Goal: Information Seeking & Learning: Find specific page/section

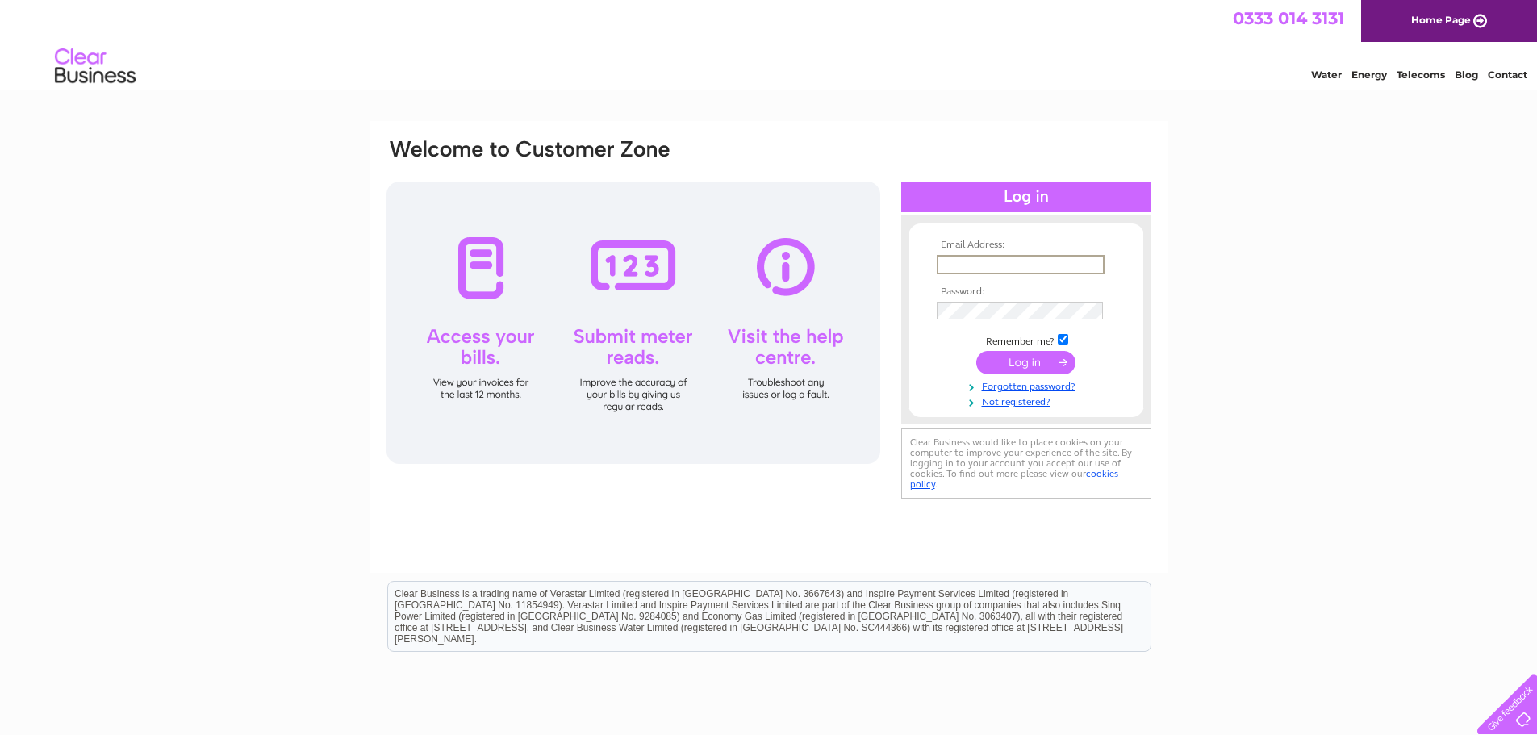
click at [942, 261] on input "text" at bounding box center [1021, 264] width 168 height 19
type input "andersonremovals1@outlook.com"
click at [1022, 362] on input "submit" at bounding box center [1025, 360] width 99 height 23
click at [1025, 361] on input "submit" at bounding box center [1025, 360] width 99 height 23
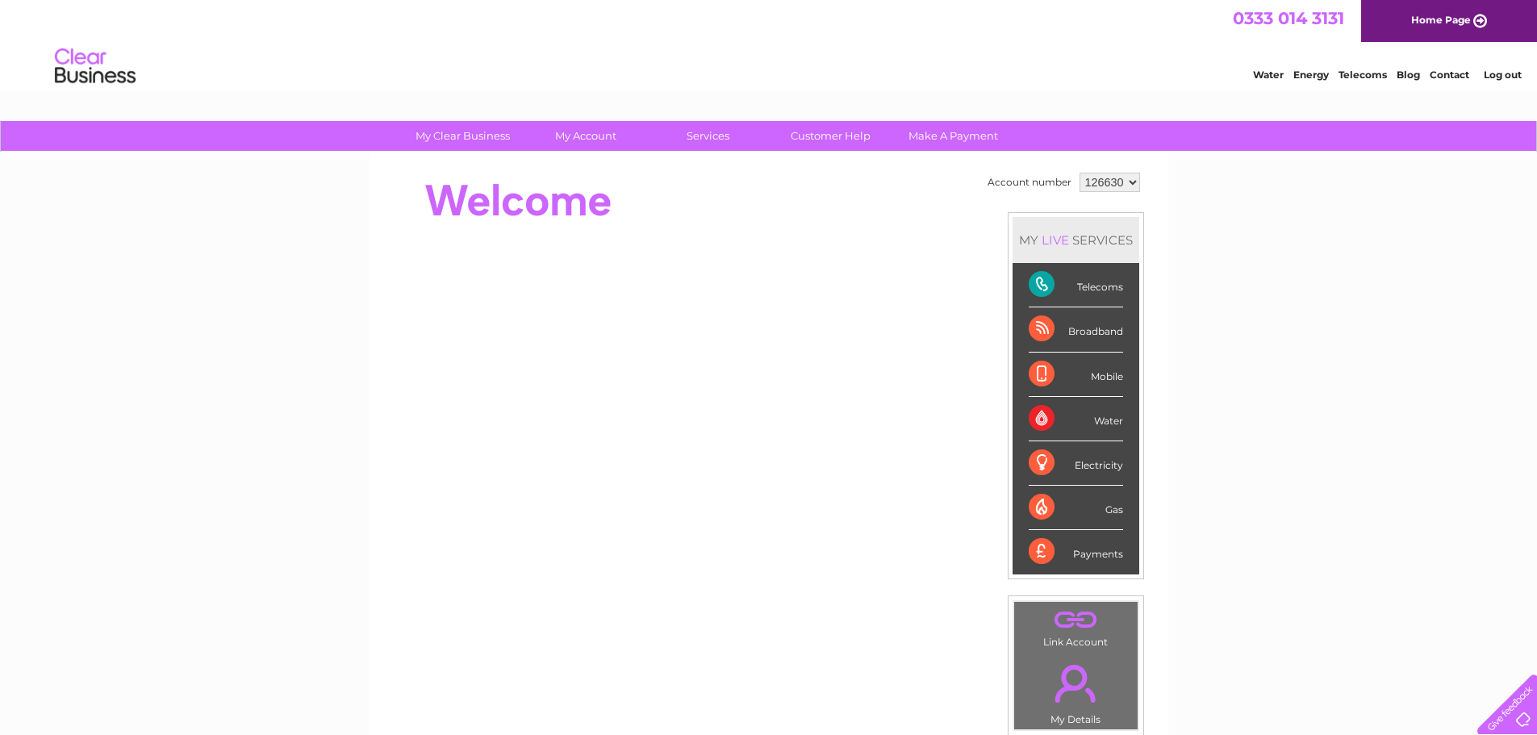
click at [1094, 554] on div "Payments" at bounding box center [1076, 552] width 94 height 44
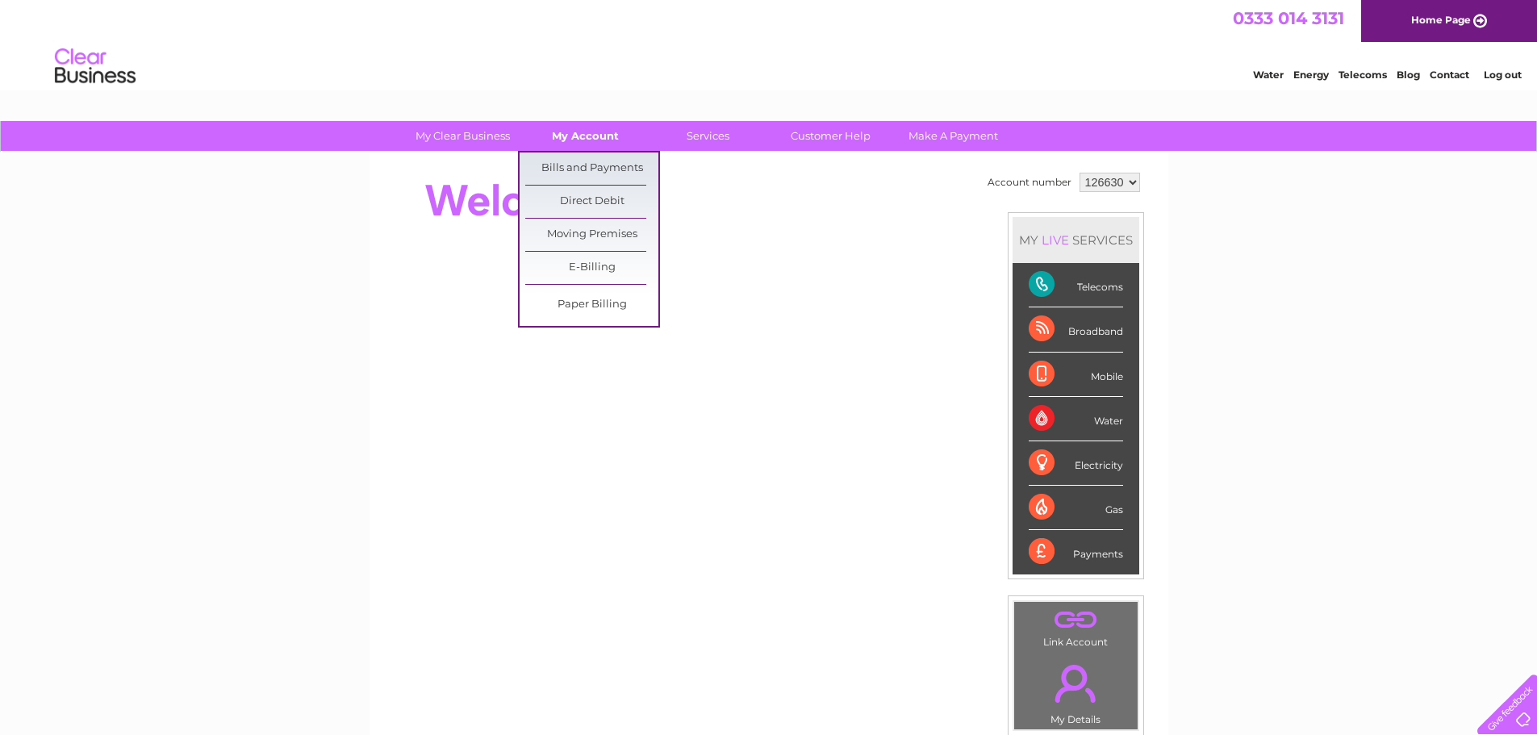
click at [582, 131] on link "My Account" at bounding box center [585, 136] width 133 height 30
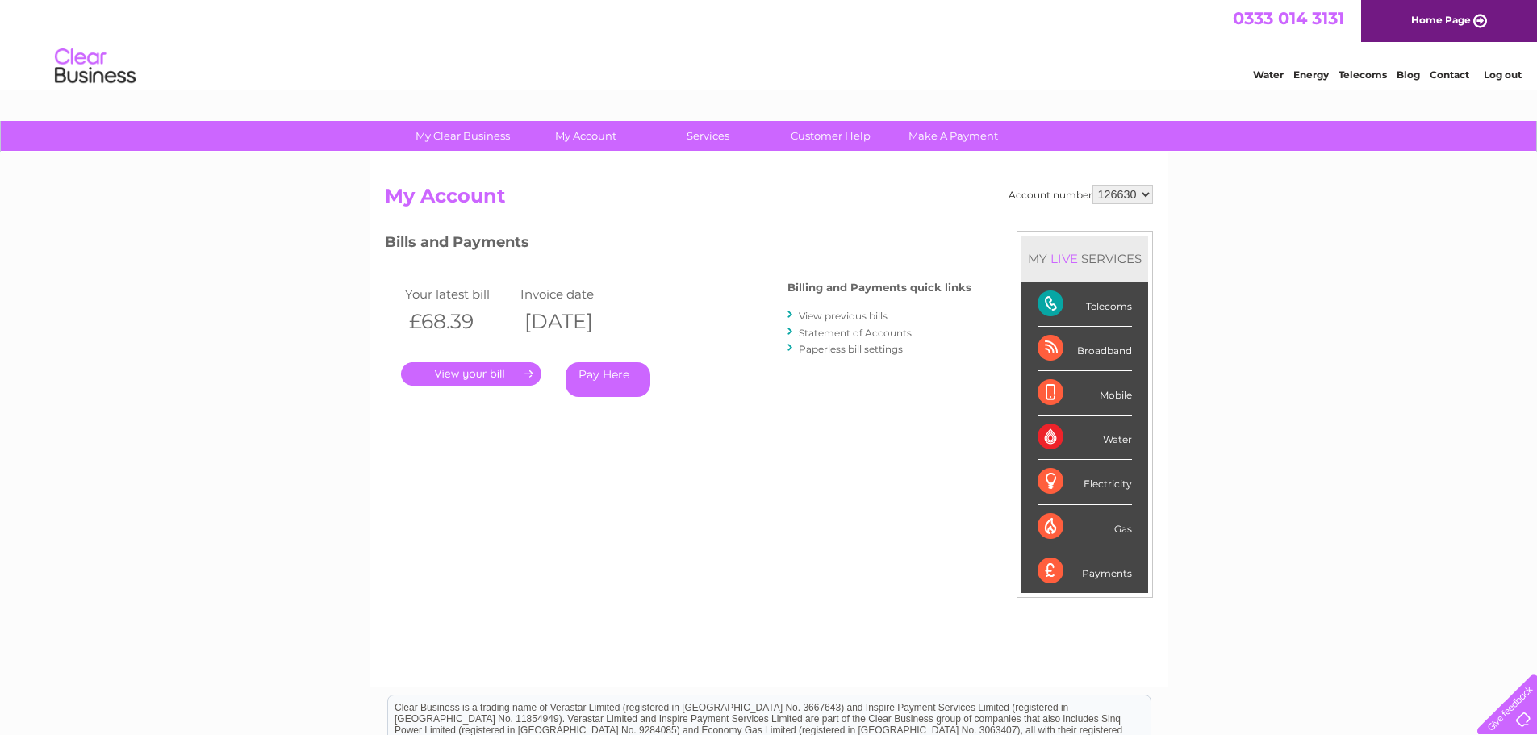
click at [845, 316] on link "View previous bills" at bounding box center [843, 316] width 89 height 12
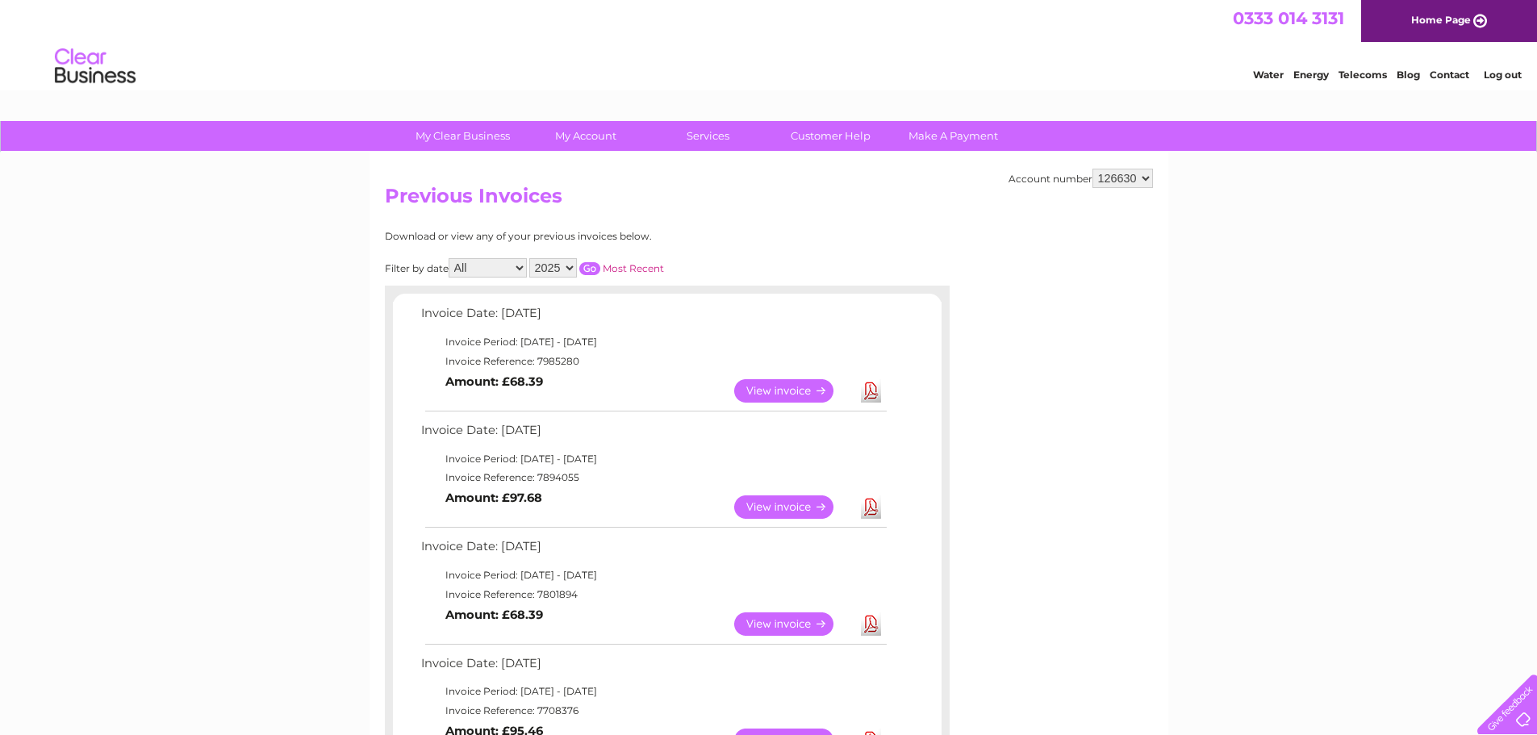
click at [778, 508] on link "View" at bounding box center [793, 506] width 119 height 23
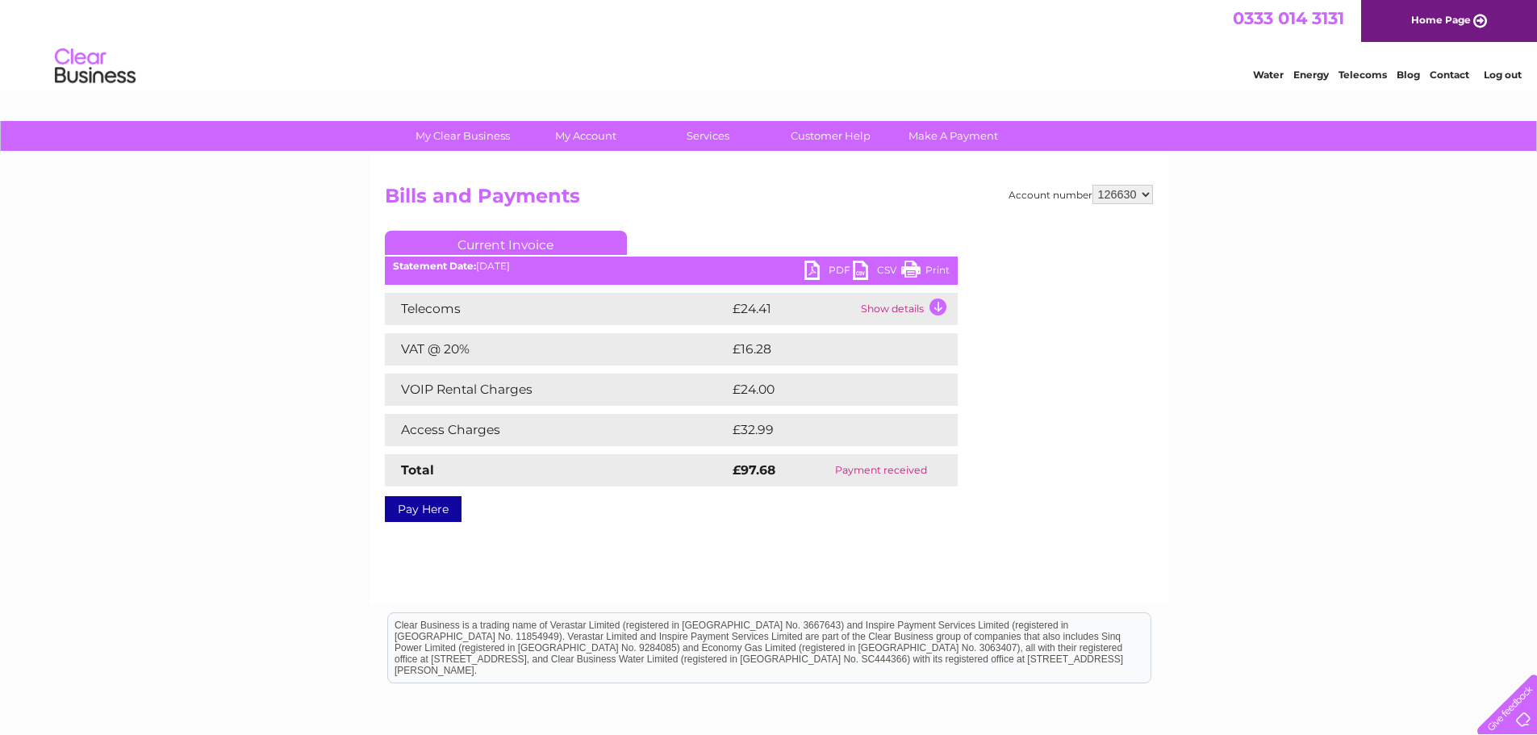
drag, startPoint x: 914, startPoint y: 270, endPoint x: 1182, endPoint y: 23, distance: 365.0
click at [914, 270] on link "Print" at bounding box center [925, 272] width 48 height 23
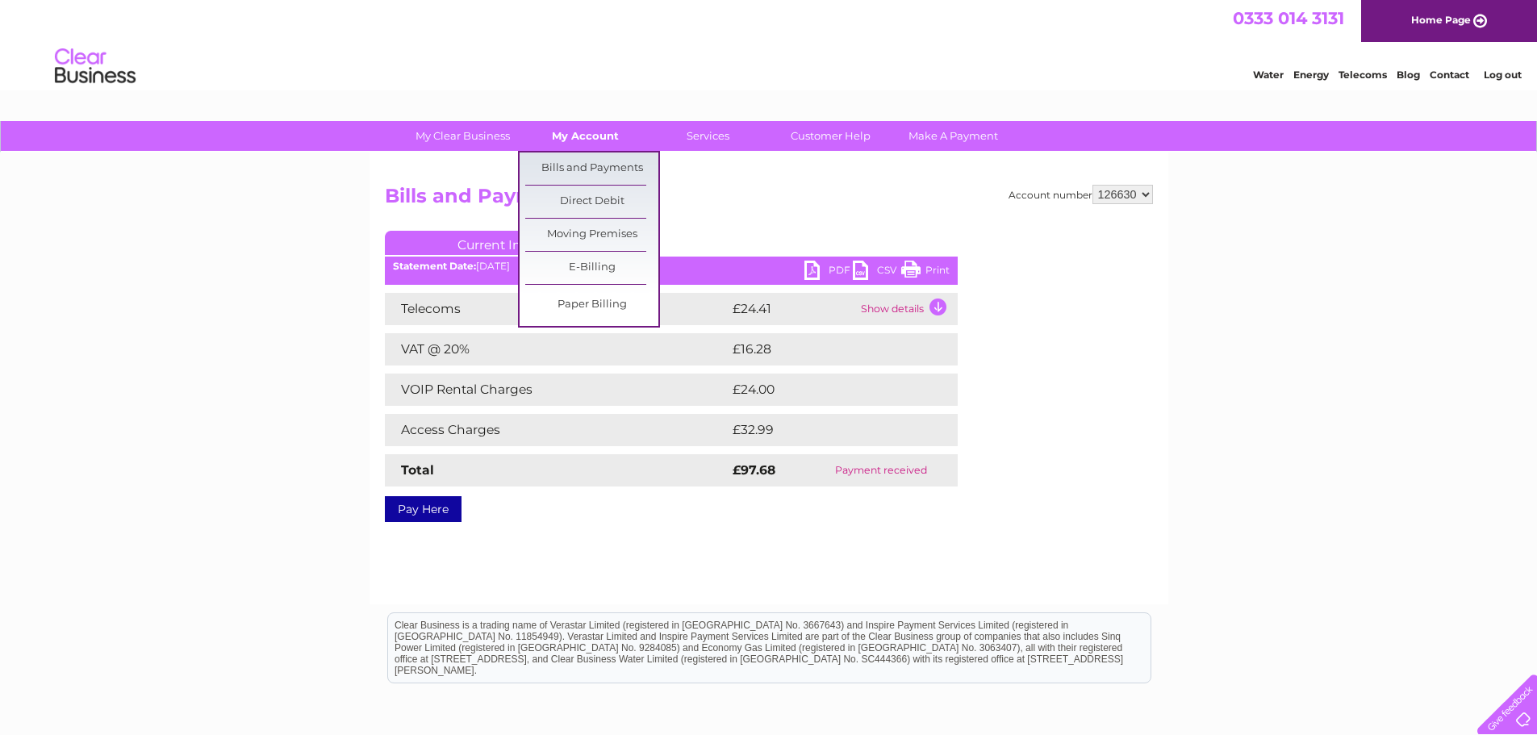
click at [604, 132] on link "My Account" at bounding box center [585, 136] width 133 height 30
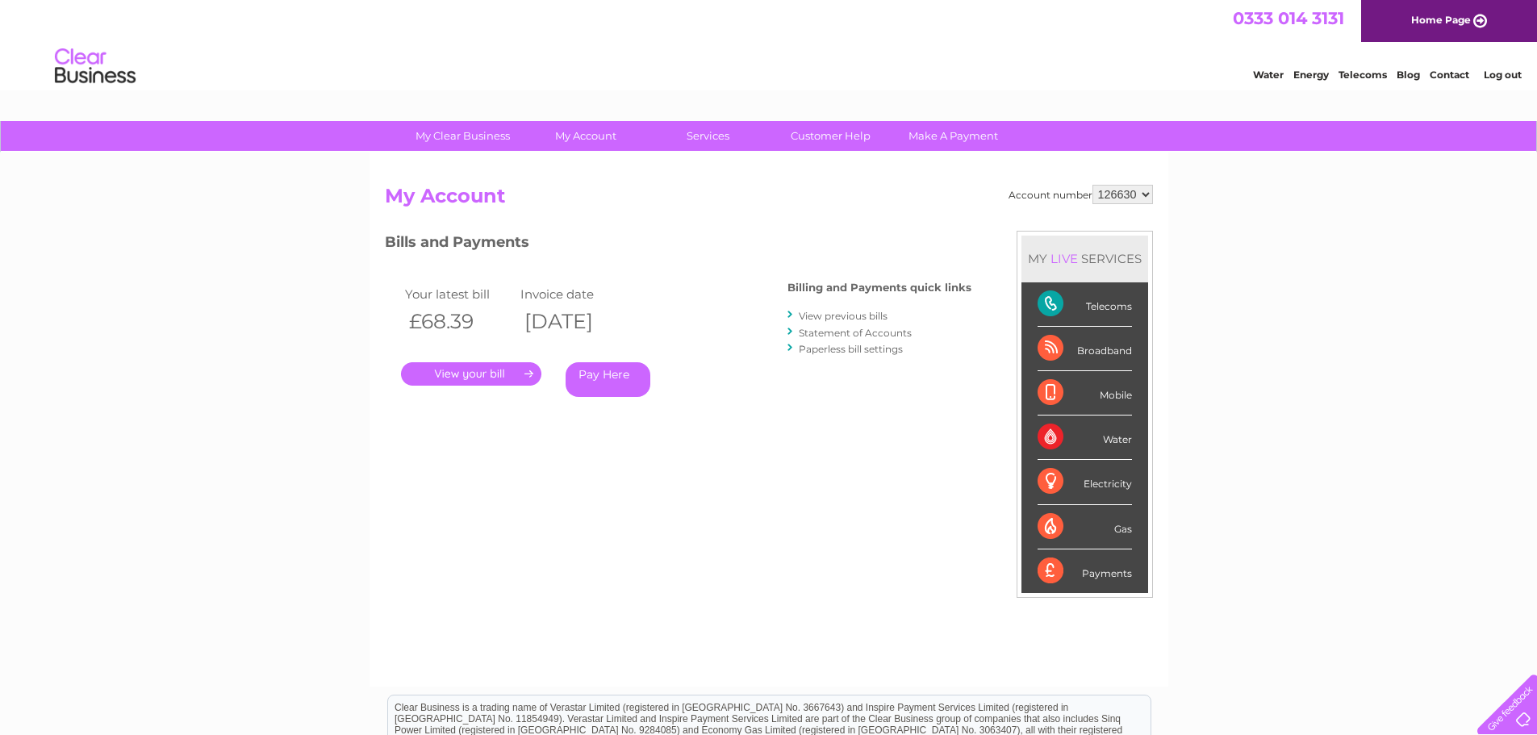
click at [837, 317] on link "View previous bills" at bounding box center [843, 316] width 89 height 12
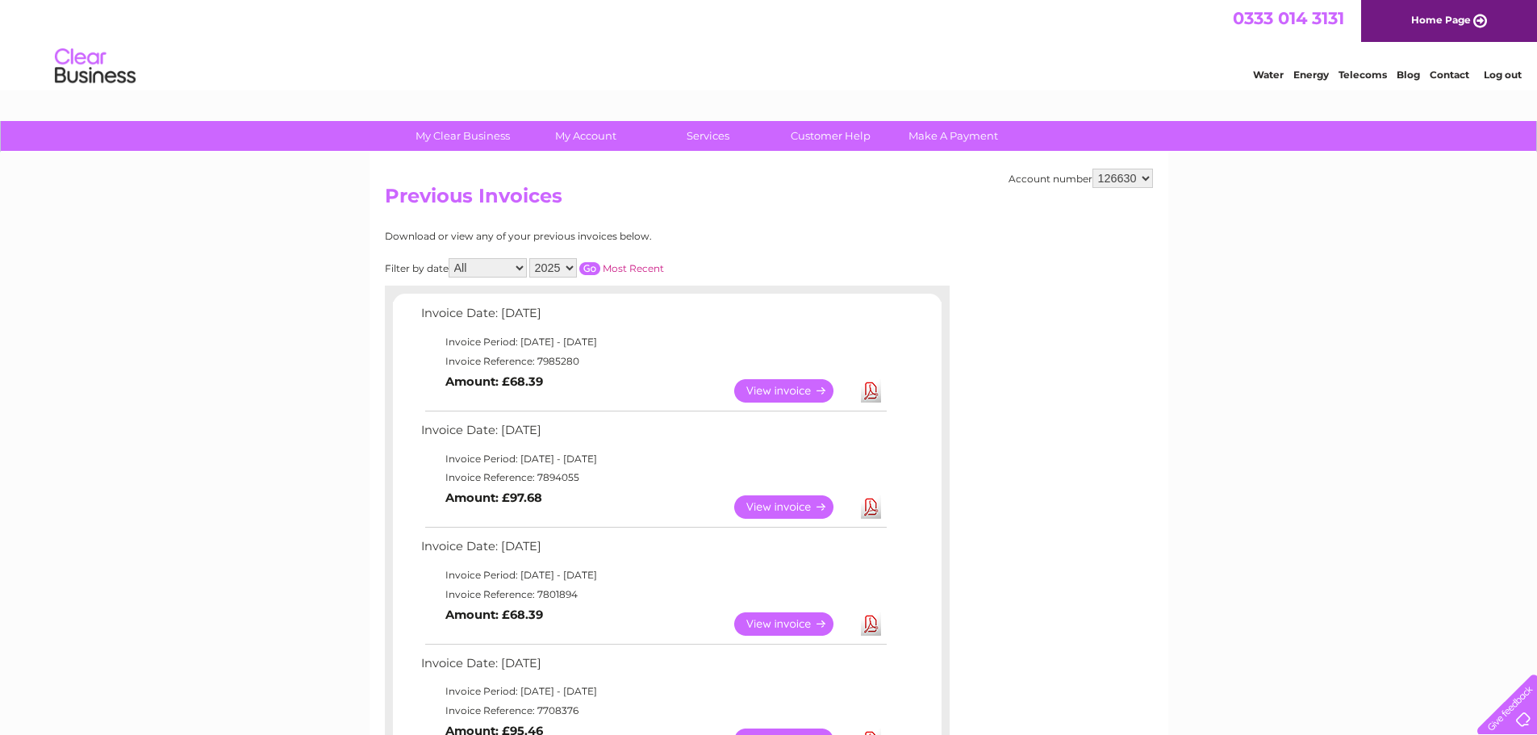
click at [792, 390] on link "View" at bounding box center [793, 390] width 119 height 23
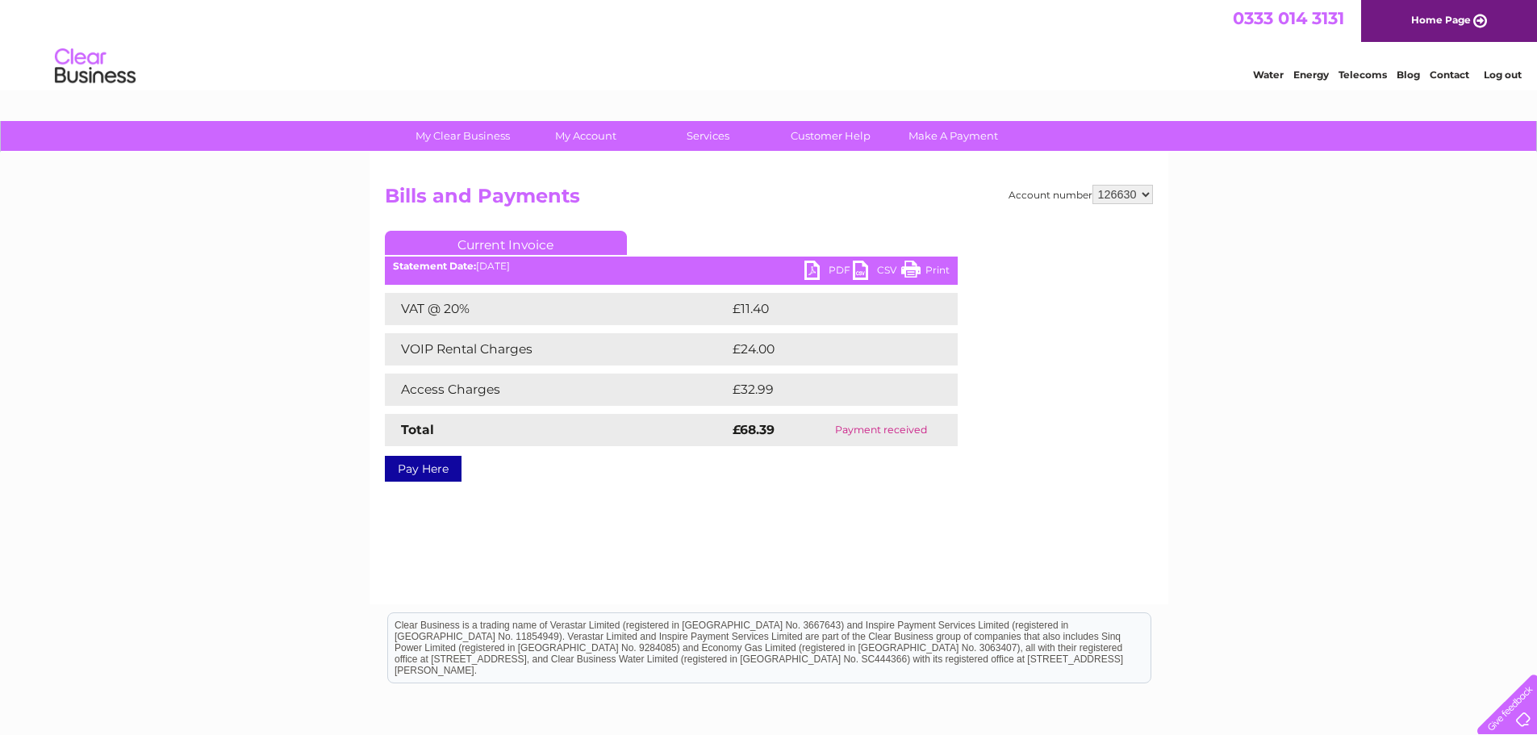
click at [945, 273] on link "Print" at bounding box center [925, 272] width 48 height 23
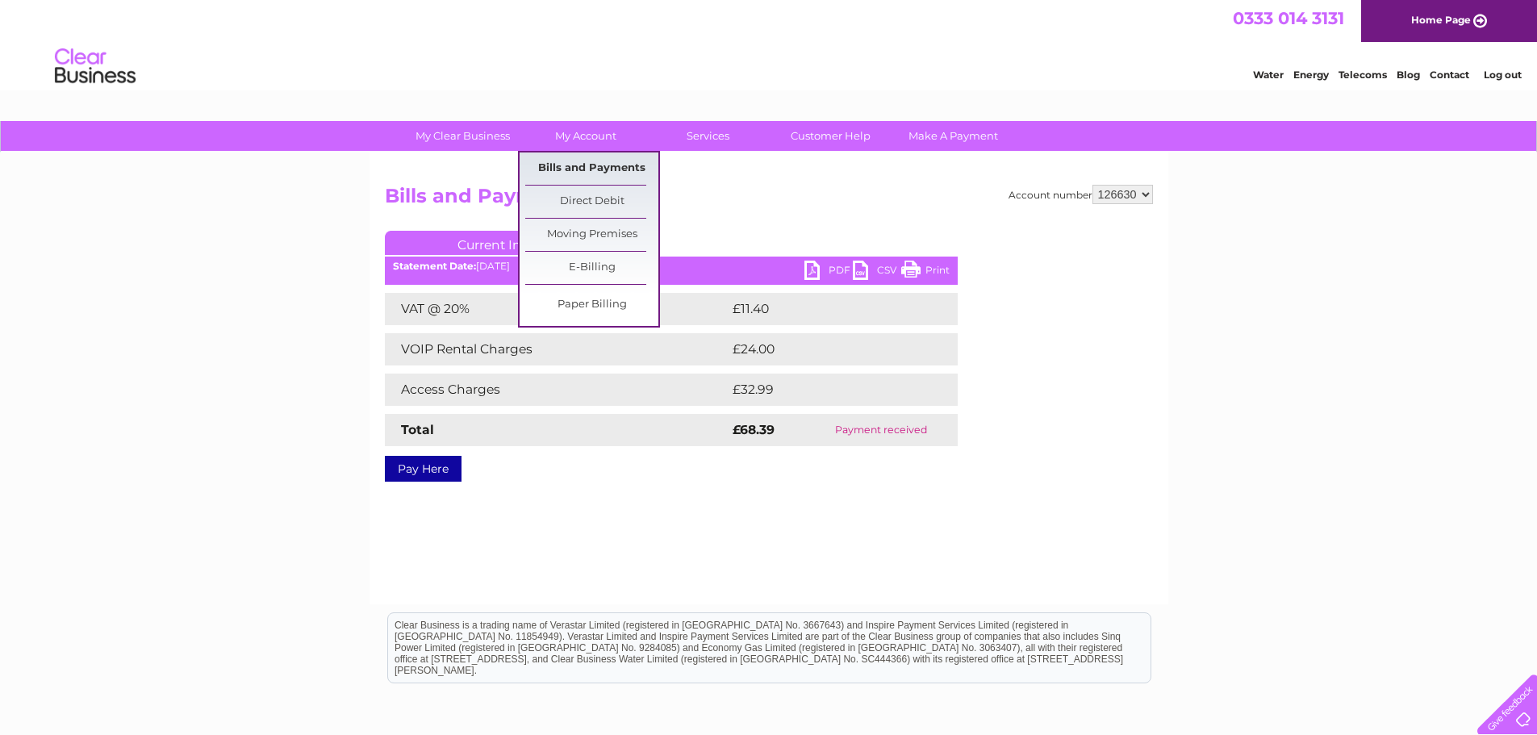
click at [595, 165] on link "Bills and Payments" at bounding box center [591, 169] width 133 height 32
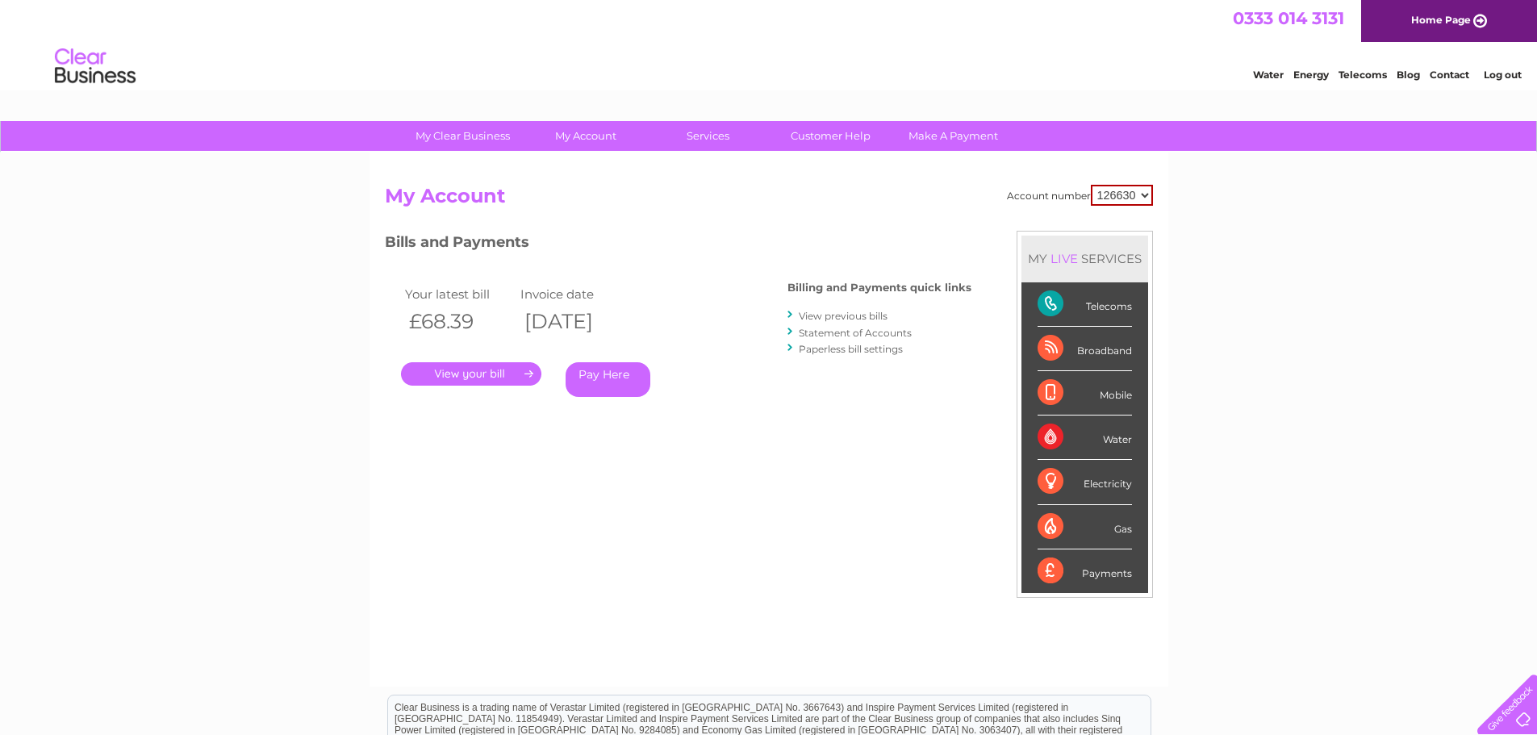
click at [852, 317] on link "View previous bills" at bounding box center [843, 316] width 89 height 12
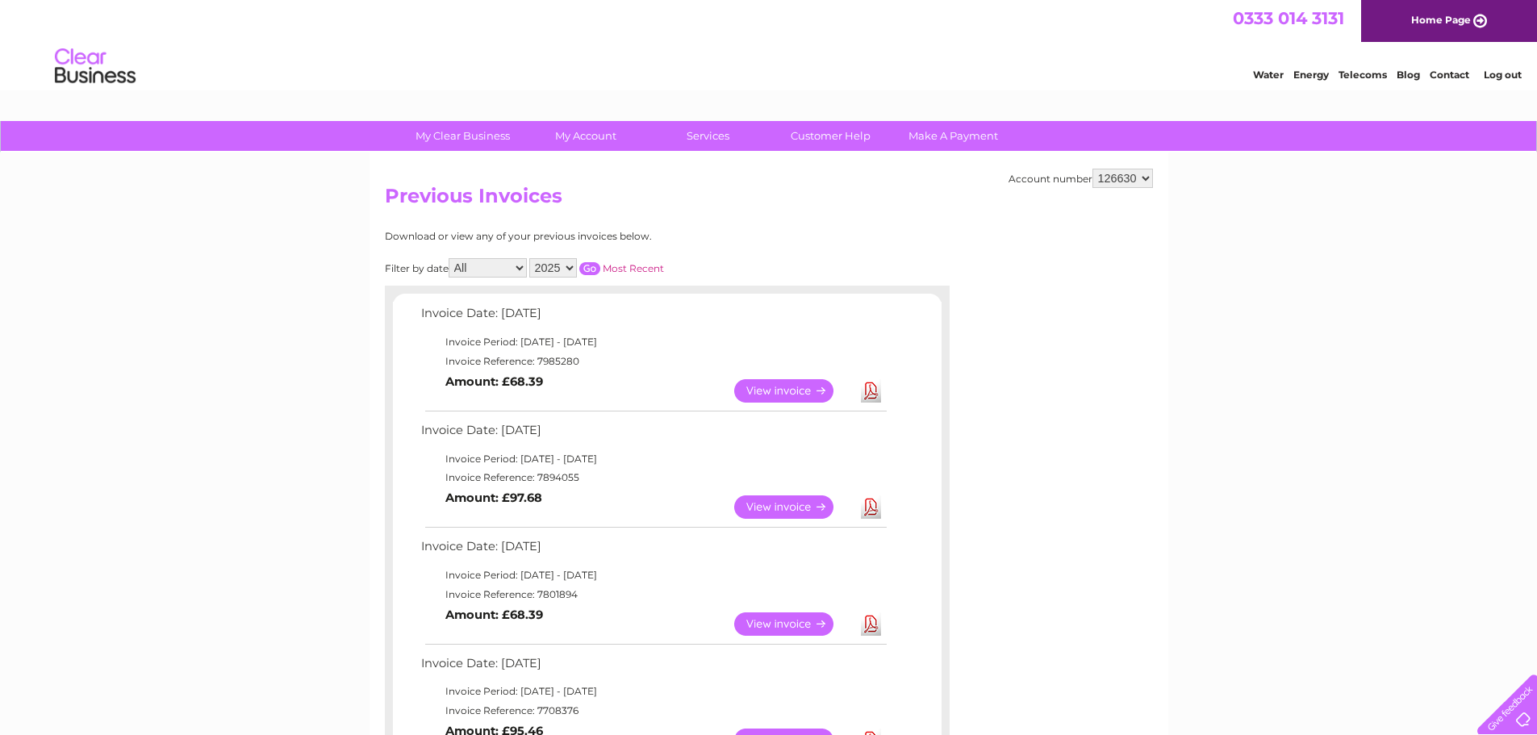
click at [780, 622] on link "View" at bounding box center [793, 623] width 119 height 23
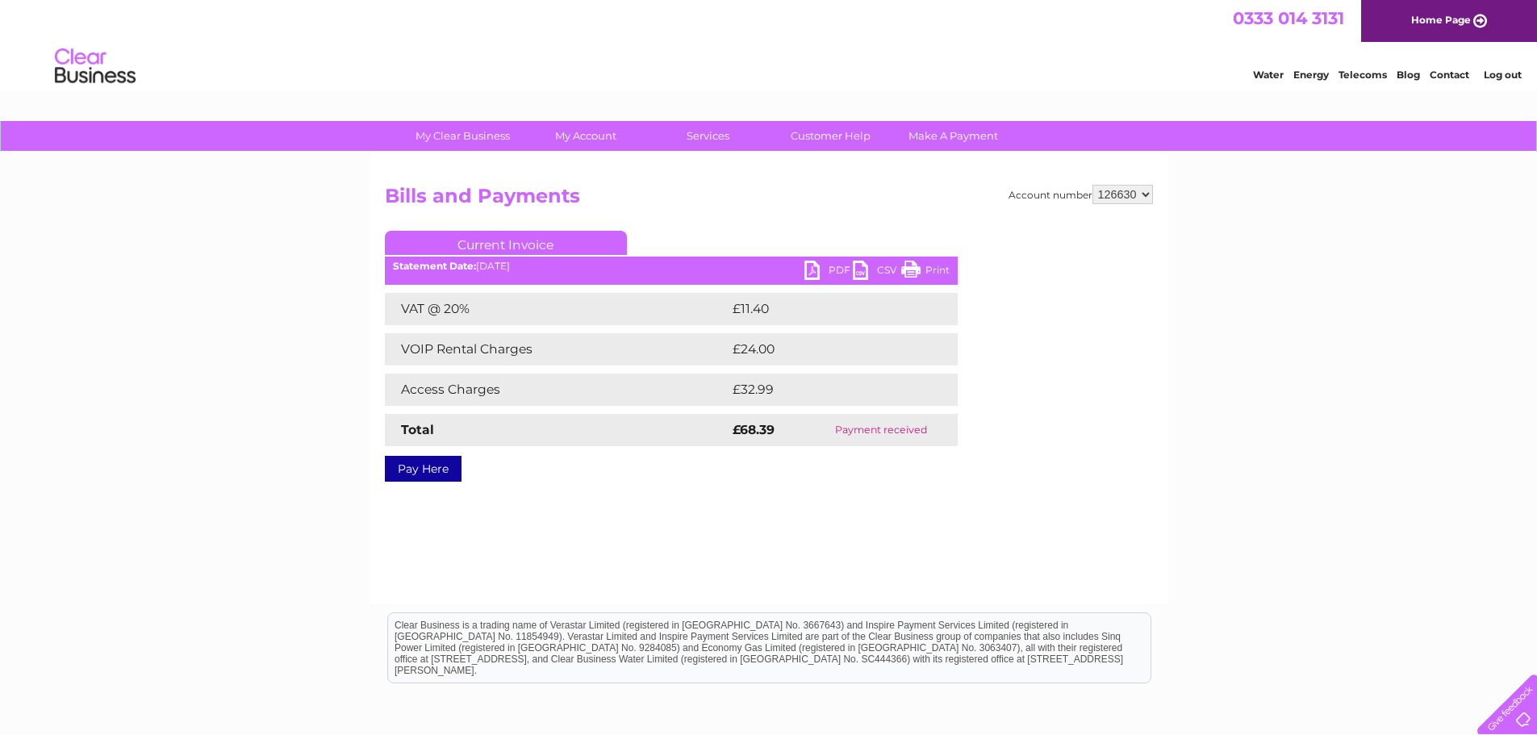
click at [937, 268] on link "Print" at bounding box center [925, 272] width 48 height 23
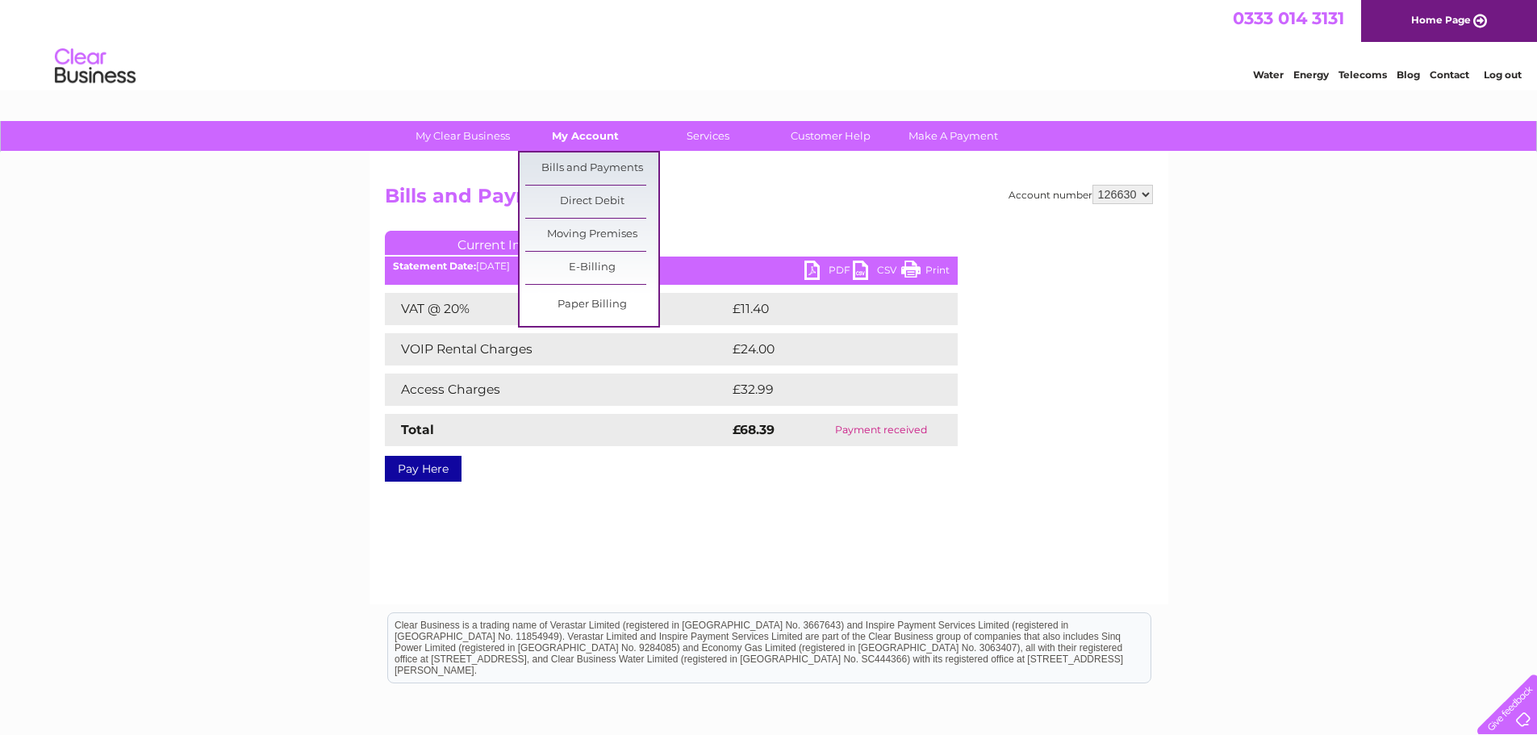
click at [592, 133] on link "My Account" at bounding box center [585, 136] width 133 height 30
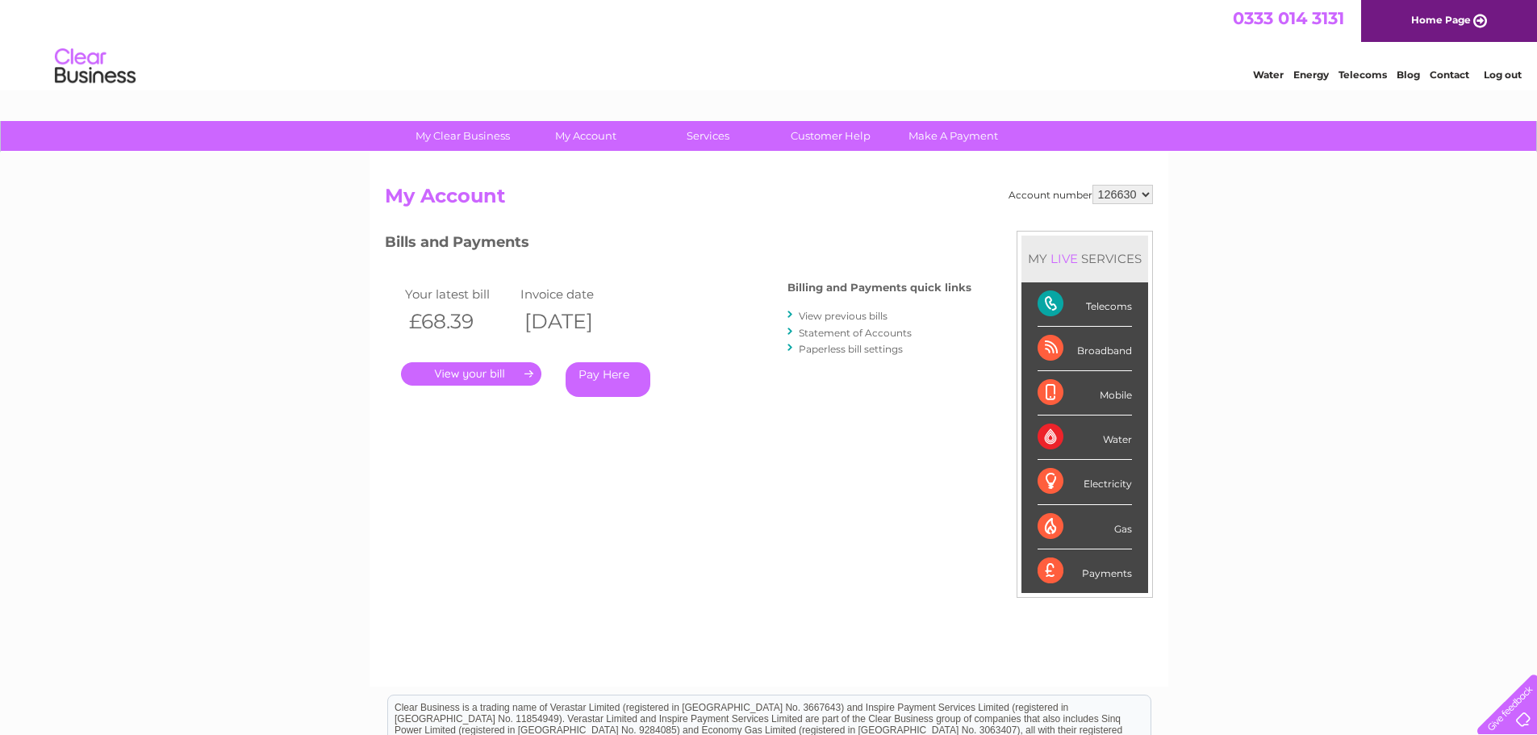
click at [830, 315] on link "View previous bills" at bounding box center [843, 316] width 89 height 12
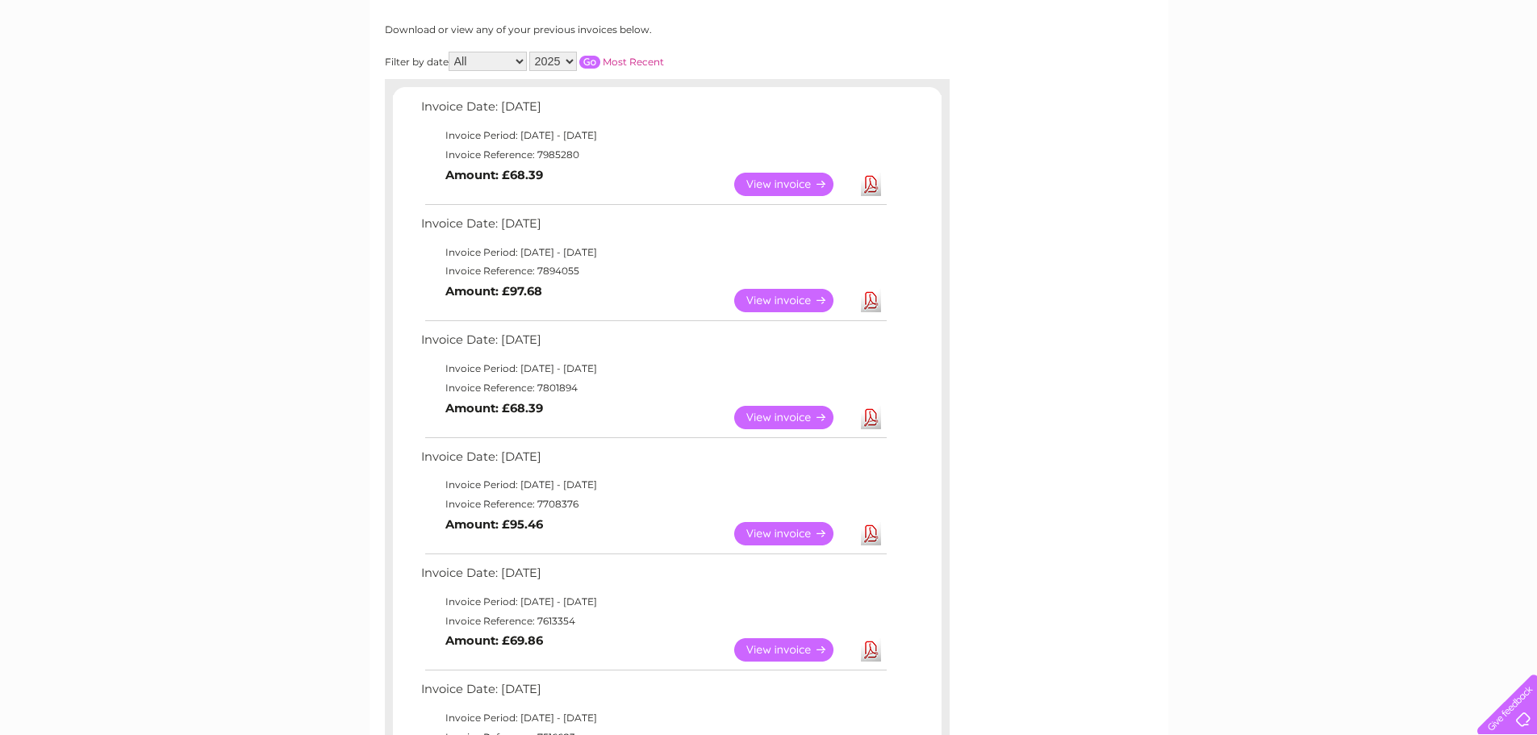
scroll to position [221, 0]
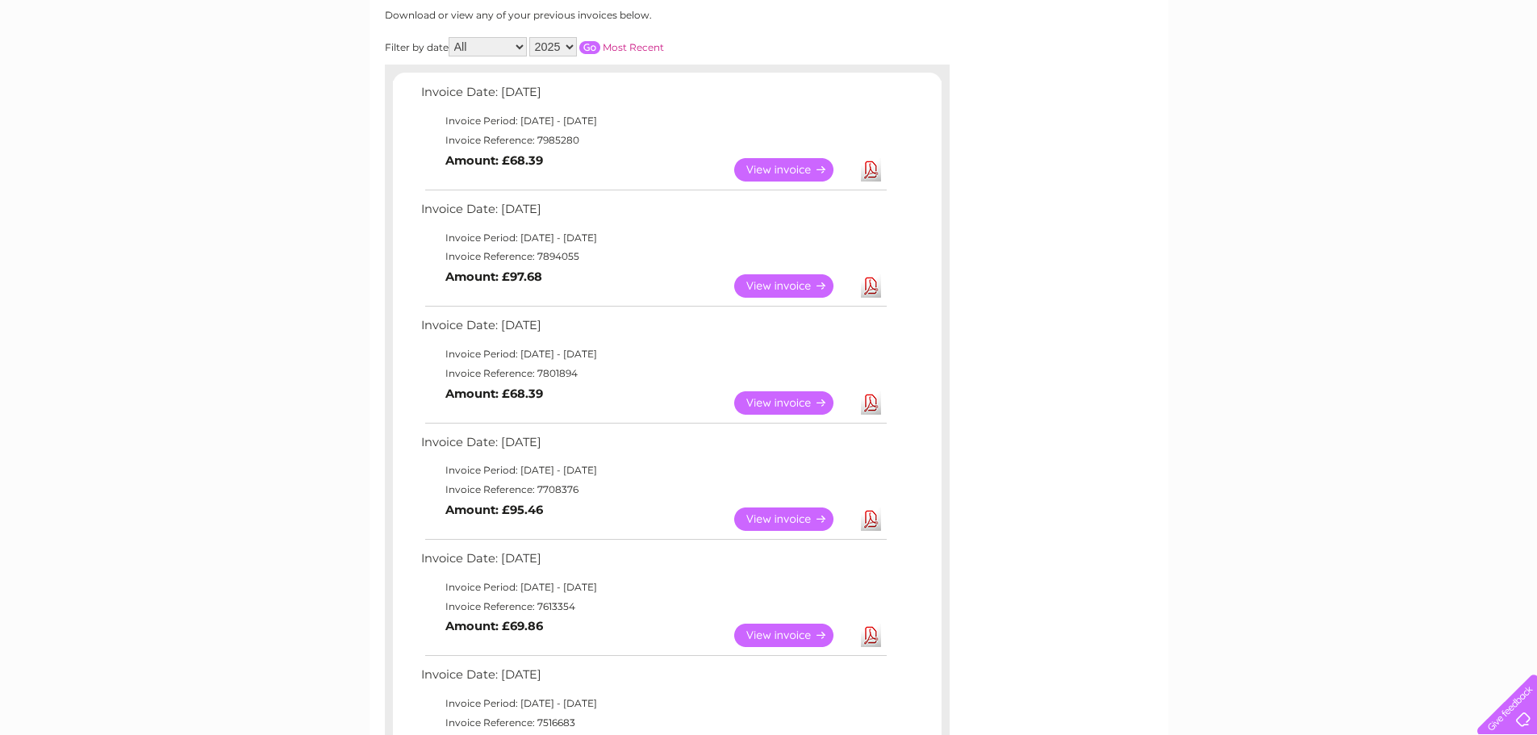
click at [776, 514] on link "View" at bounding box center [793, 519] width 119 height 23
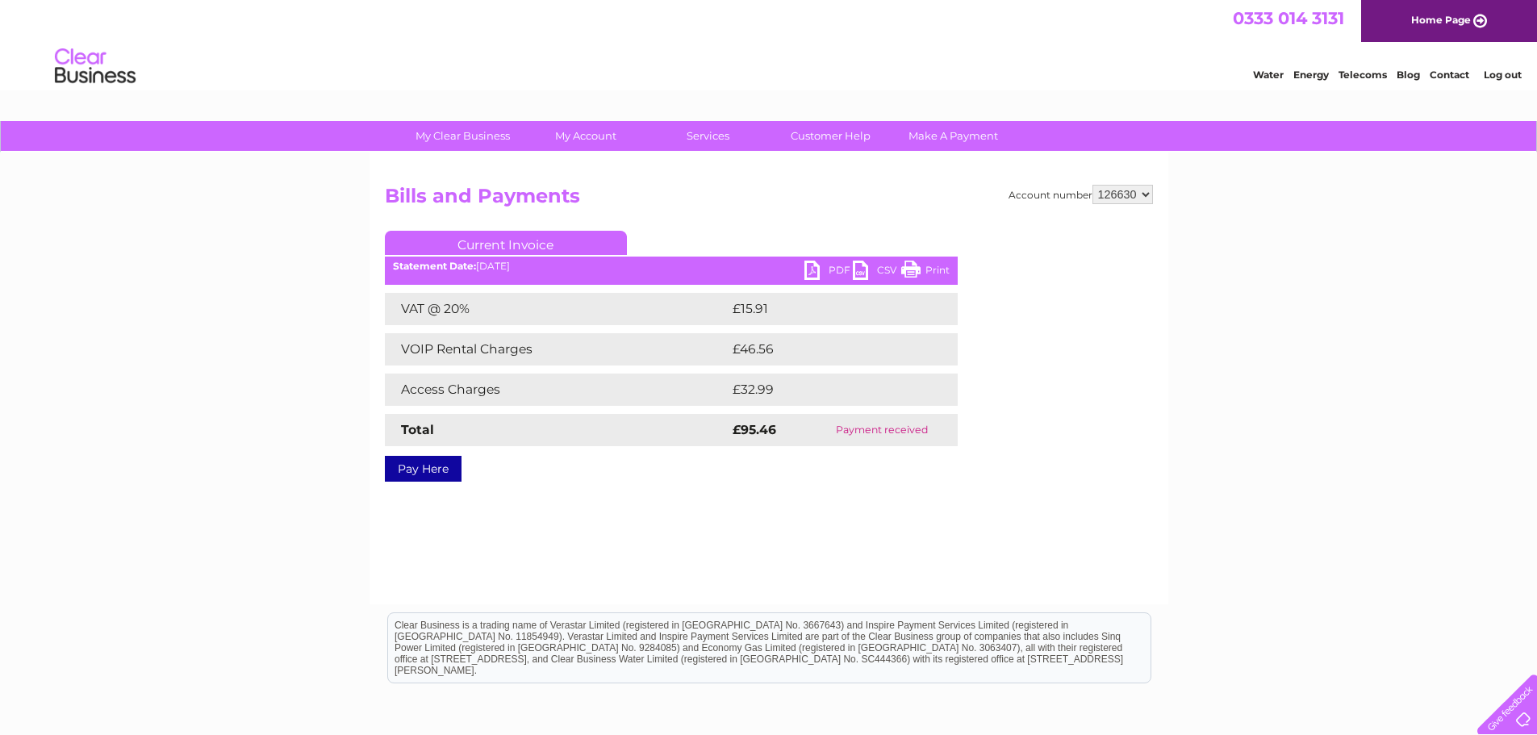
click at [950, 270] on div "PDF CSV Print" at bounding box center [881, 272] width 153 height 23
drag, startPoint x: 938, startPoint y: 269, endPoint x: 1193, endPoint y: 29, distance: 350.0
click at [938, 269] on link "Print" at bounding box center [925, 272] width 48 height 23
click at [1506, 77] on link "Log out" at bounding box center [1503, 75] width 38 height 12
